Goal: Check status

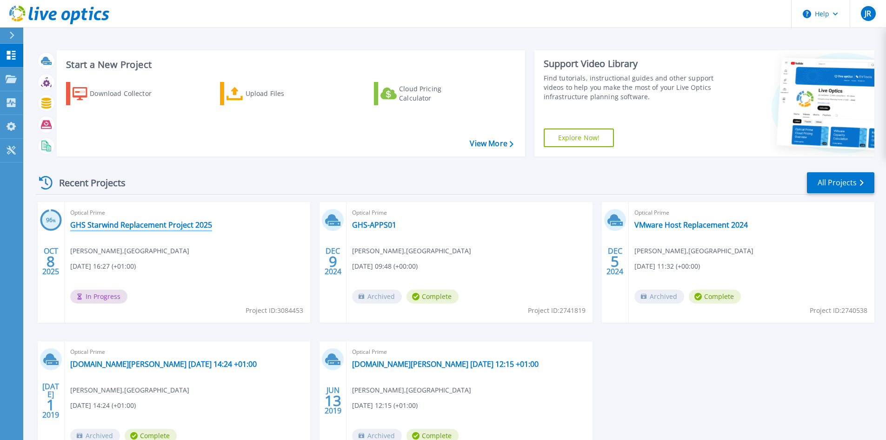
click at [143, 225] on link "GHS Starwind Replacement Project 2025" at bounding box center [141, 224] width 142 height 9
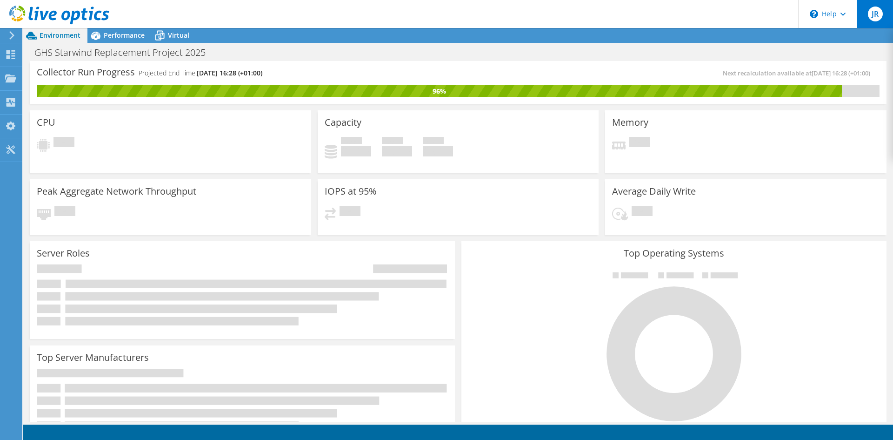
click at [880, 11] on span "JR" at bounding box center [875, 14] width 15 height 15
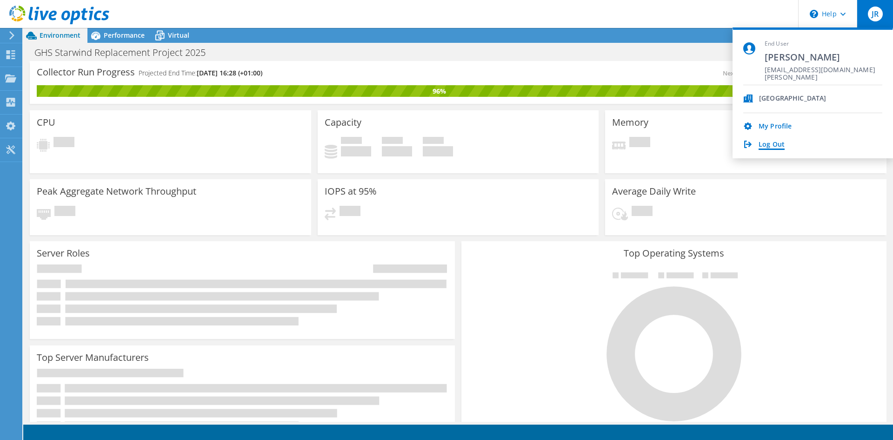
click at [777, 145] on link "Log Out" at bounding box center [772, 144] width 26 height 9
